Goal: Answer question/provide support

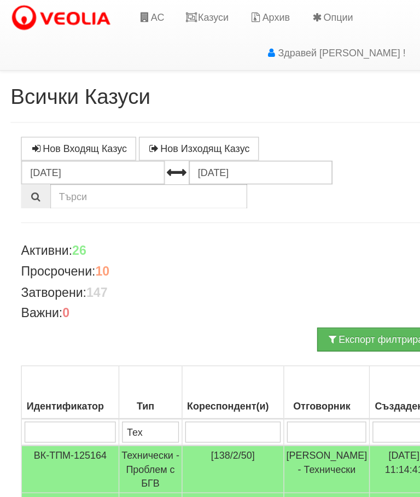
type input "Ак"
click at [169, 13] on link "Казуси" at bounding box center [161, 13] width 50 height 27
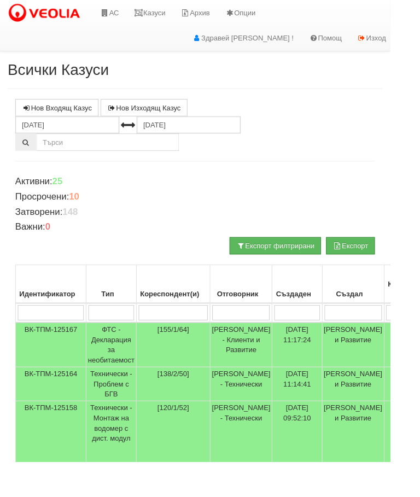
click at [174, 13] on link "Казуси" at bounding box center [161, 13] width 50 height 27
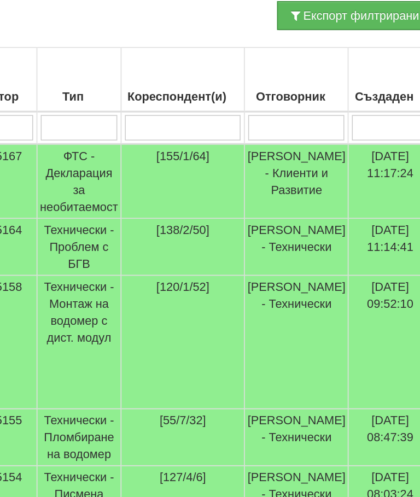
scroll to position [160, 0]
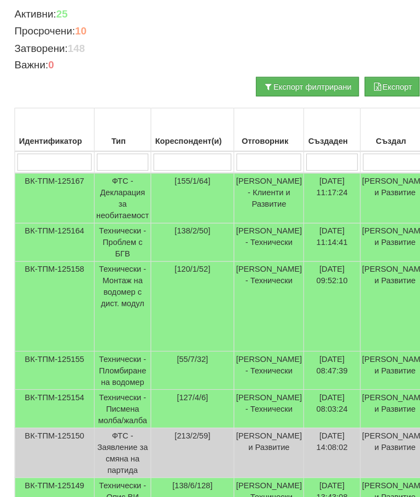
click at [127, 235] on td "Технически - Проблем с БГВ" at bounding box center [120, 253] width 54 height 37
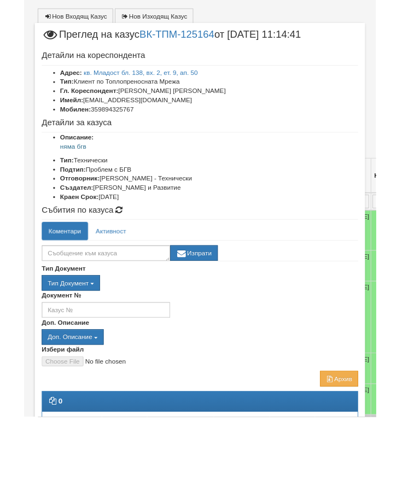
scroll to position [96, 1]
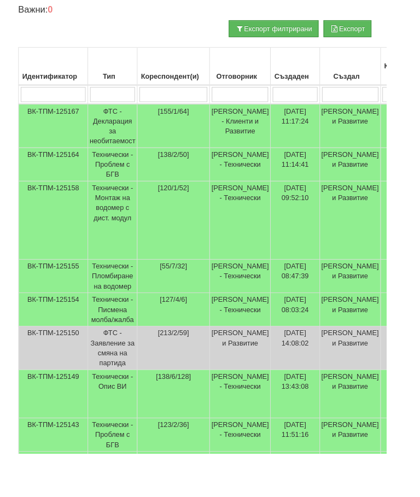
scroll to position [233, 0]
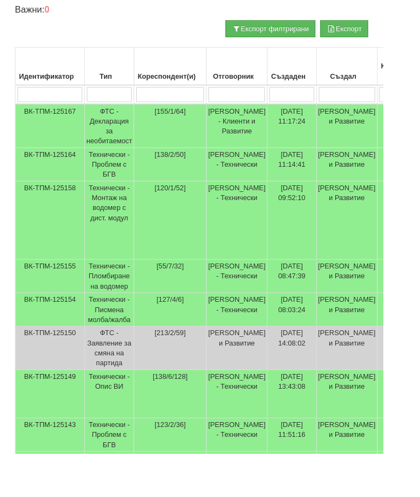
click at [121, 173] on td "Технически - Проблем с БГВ" at bounding box center [120, 180] width 54 height 37
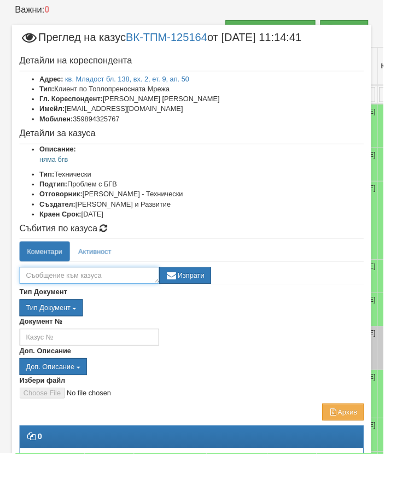
click at [113, 301] on textarea at bounding box center [97, 301] width 153 height 19
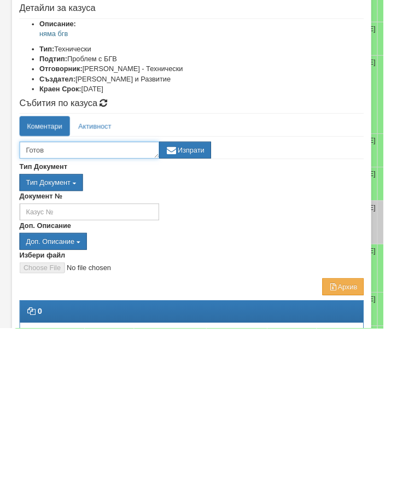
type textarea "Готов"
click at [231, 292] on button "Изпрати" at bounding box center [202, 301] width 57 height 19
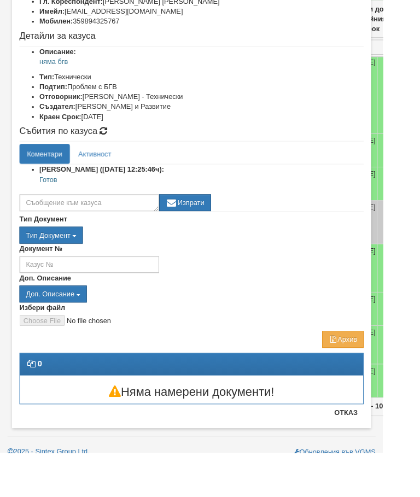
scroll to position [59, 0]
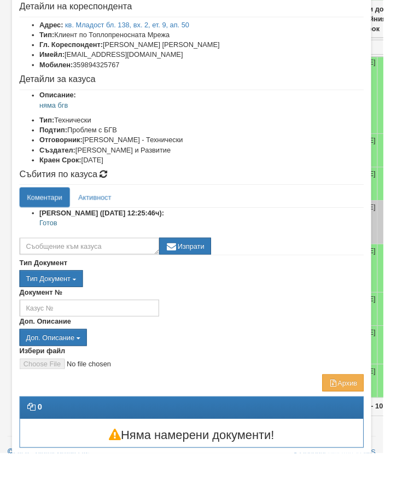
click at [396, 352] on div "Доп. Описание Доп. Описание вод оп псщ хвои псщ.reecl хвои.reecl ВК ИК ПДО ДОРК…" at bounding box center [209, 363] width 377 height 32
